Goal: Task Accomplishment & Management: Manage account settings

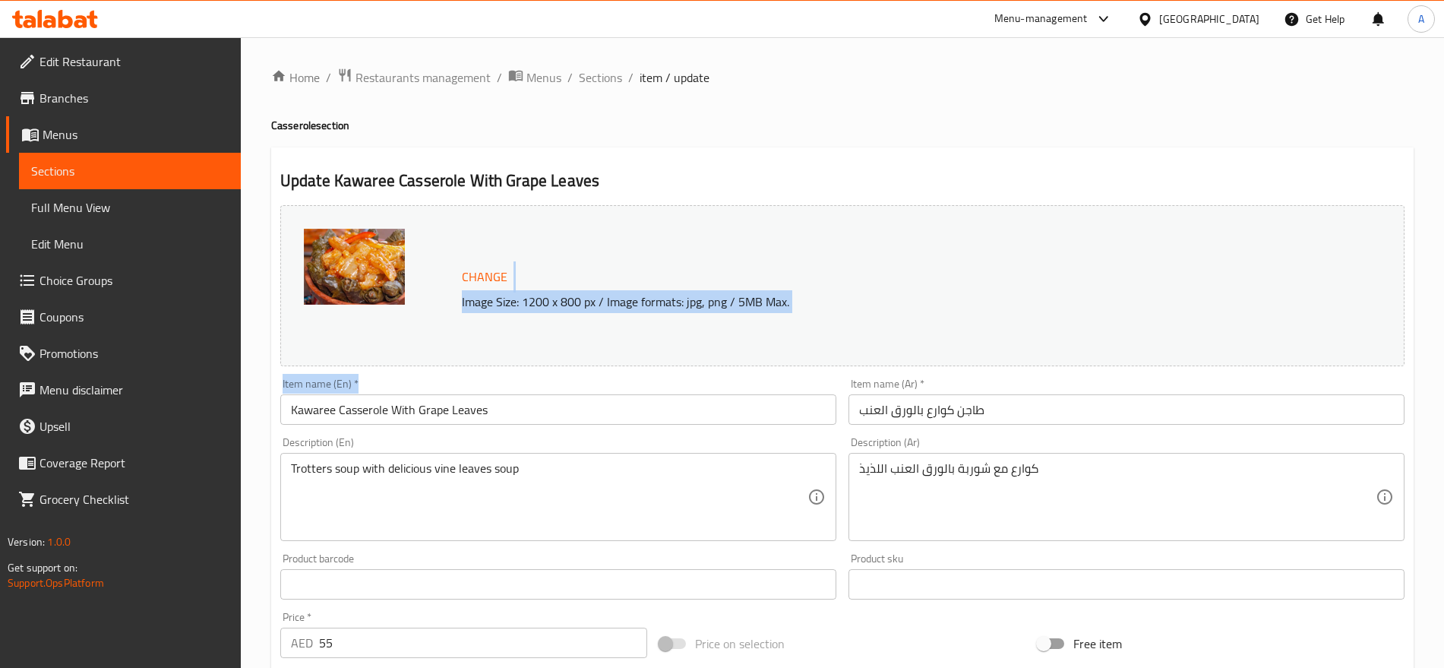
drag, startPoint x: 595, startPoint y: 226, endPoint x: 572, endPoint y: 156, distance: 73.5
click at [595, 219] on div "Change Image Size: 1200 x 800 px / Image formats: jpg, png / 5MB Max. Item name…" at bounding box center [842, 537] width 1136 height 677
click at [611, 185] on h2 "Update Kawaree Casserole With Grape Leaves" at bounding box center [842, 180] width 1124 height 23
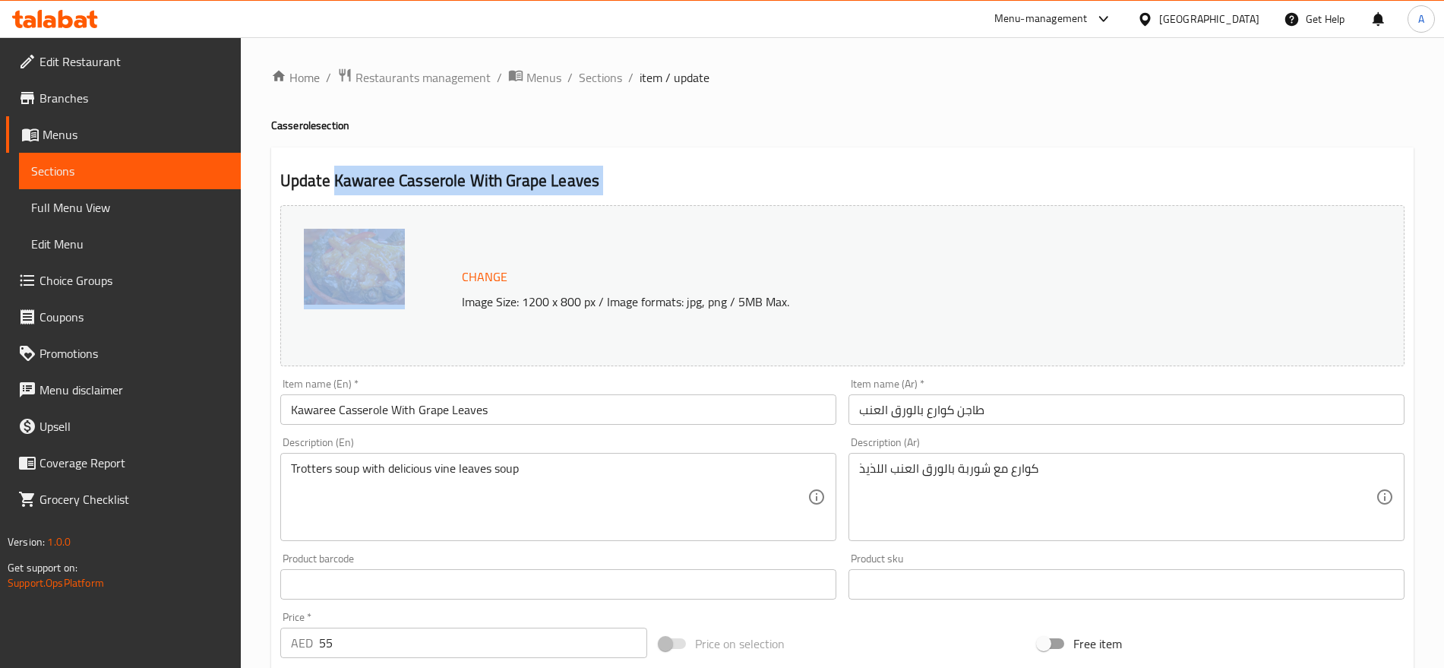
drag, startPoint x: 611, startPoint y: 185, endPoint x: 368, endPoint y: 182, distance: 243.8
click at [368, 182] on h2 "Update Kawaree Casserole With Grape Leaves" at bounding box center [842, 180] width 1124 height 23
copy div "Kawaree Casserole With Grape Leaves"
click at [593, 74] on span "Sections" at bounding box center [600, 77] width 43 height 18
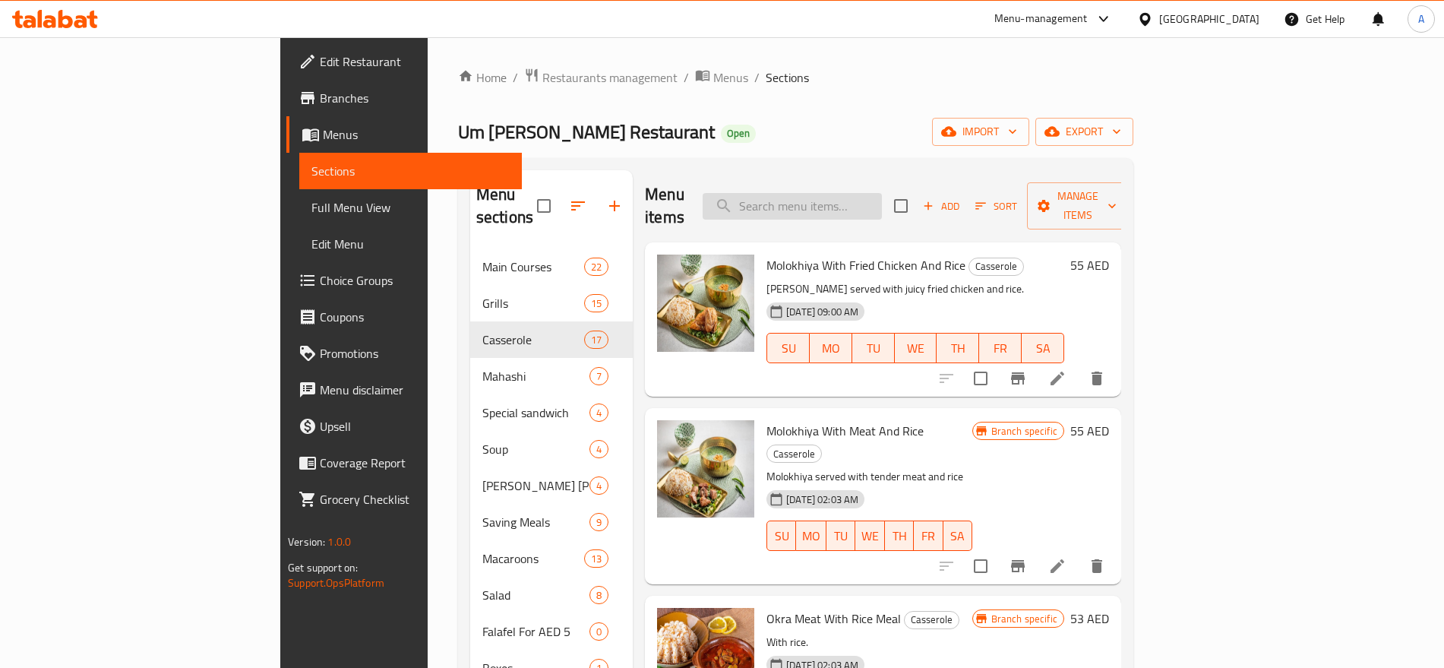
click at [869, 195] on input "search" at bounding box center [792, 206] width 179 height 27
paste input "Kawaree Casserole With Grape Leaves"
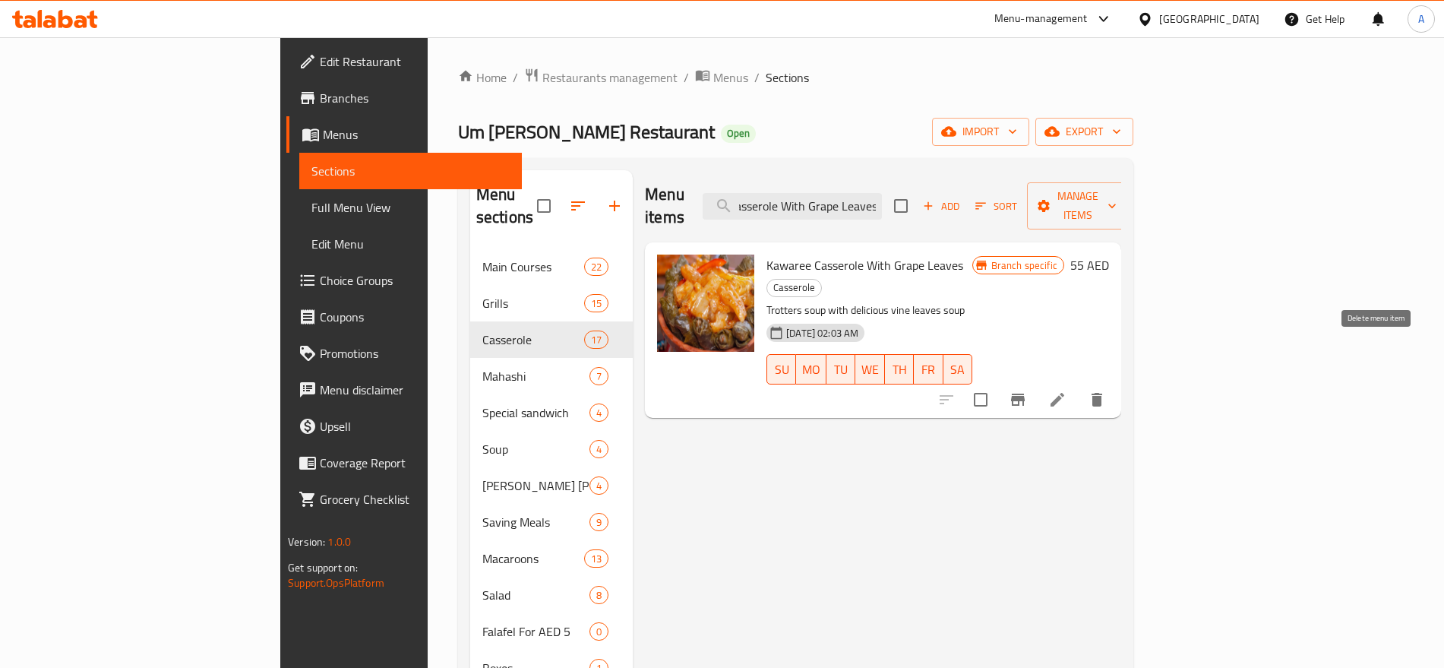
type input "Kawaree Casserole With Grape Leaves"
click at [1115, 381] on button "delete" at bounding box center [1097, 399] width 36 height 36
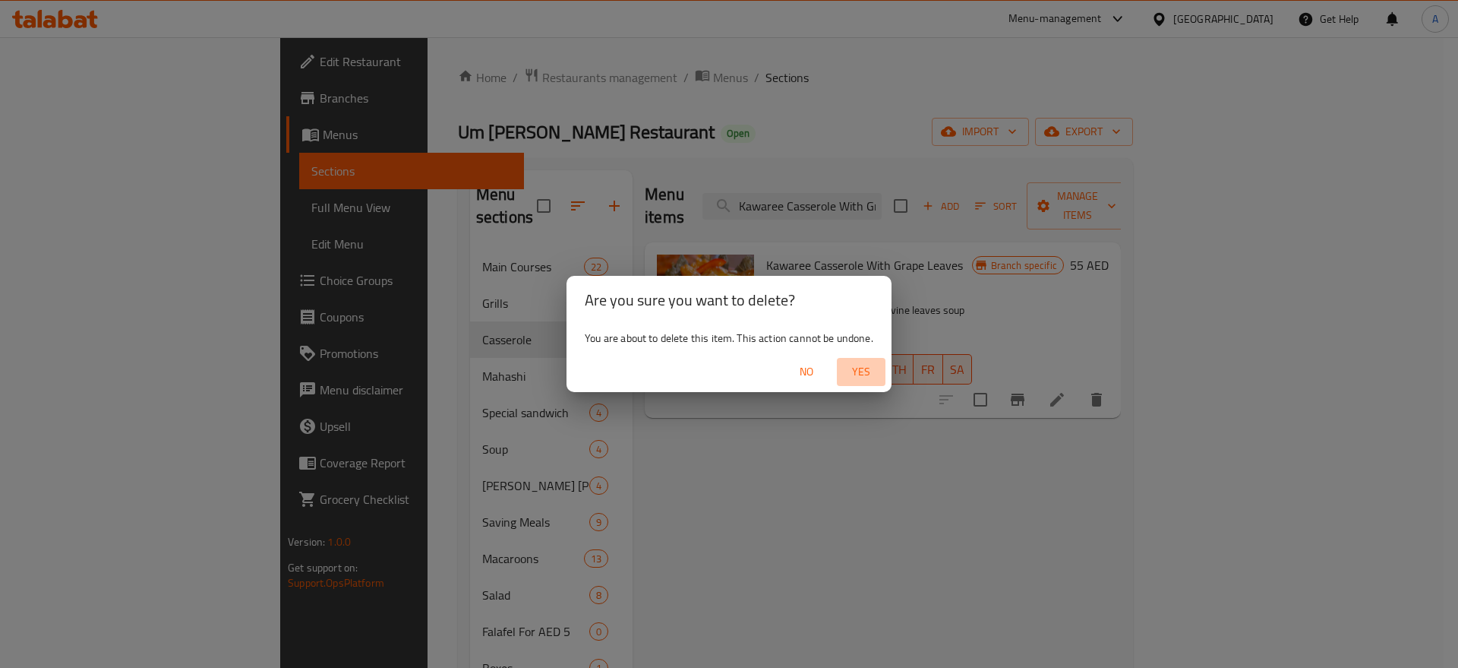
click at [865, 368] on span "Yes" at bounding box center [861, 371] width 36 height 19
